Goal: Task Accomplishment & Management: Manage account settings

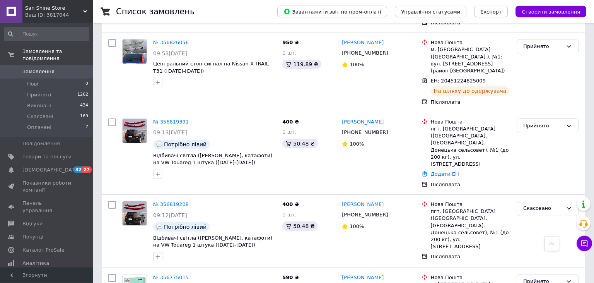
scroll to position [272, 0]
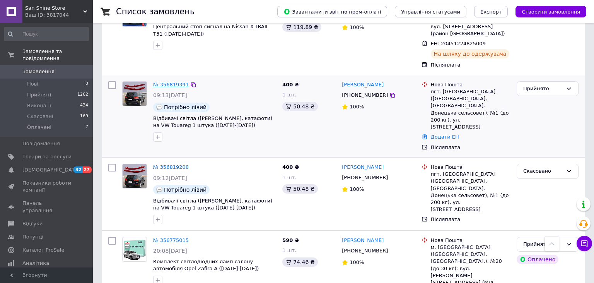
click at [172, 82] on link "№ 356819391" at bounding box center [171, 85] width 36 height 6
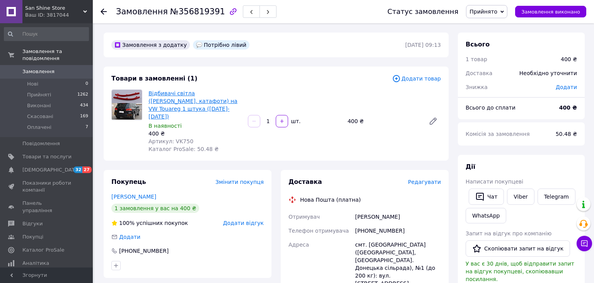
click at [171, 96] on link "Відбивачі світла ([PERSON_NAME], катафоти) на VW Touareg 1 штука ([DATE]-[DATE])" at bounding box center [193, 104] width 89 height 29
